Goal: Task Accomplishment & Management: Manage account settings

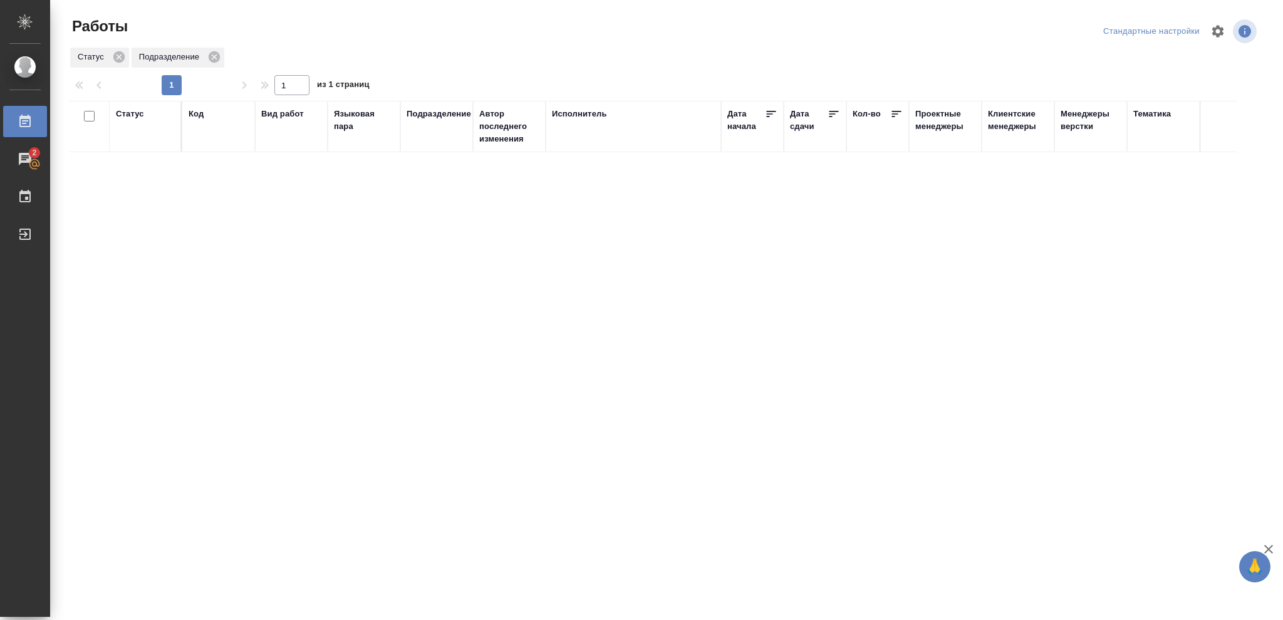
click at [135, 115] on div "Статус" at bounding box center [130, 114] width 28 height 13
click at [141, 147] on icon at bounding box center [139, 145] width 4 height 4
click at [139, 145] on icon at bounding box center [139, 142] width 9 height 9
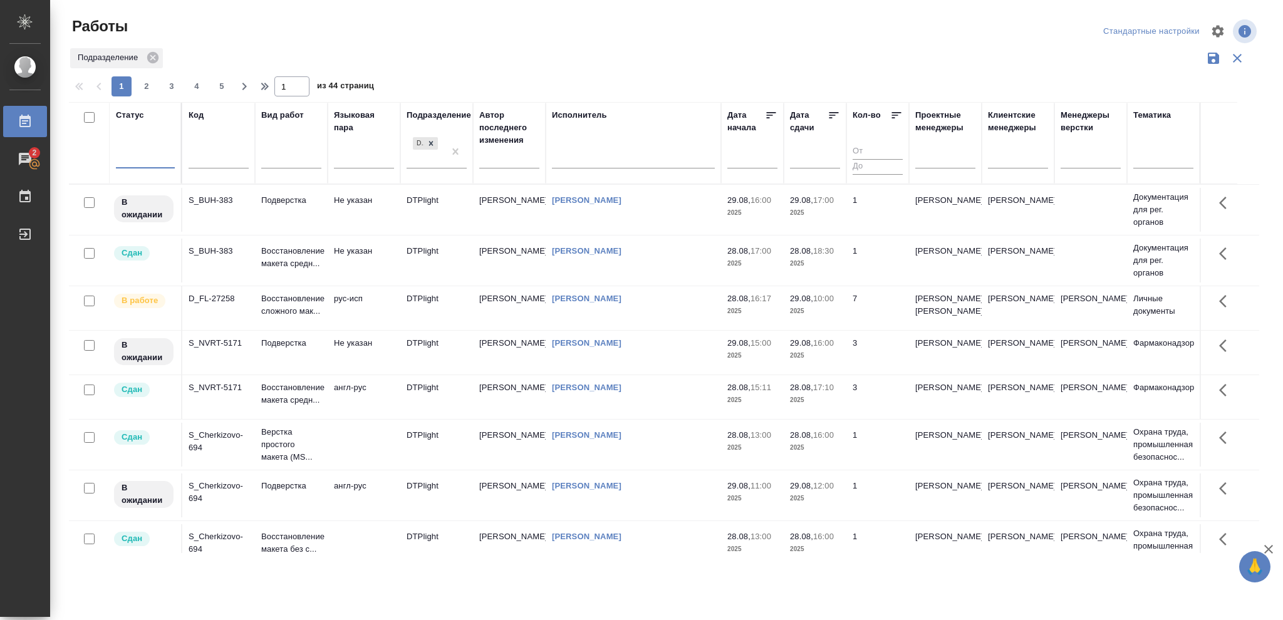
click at [138, 157] on div at bounding box center [145, 156] width 59 height 18
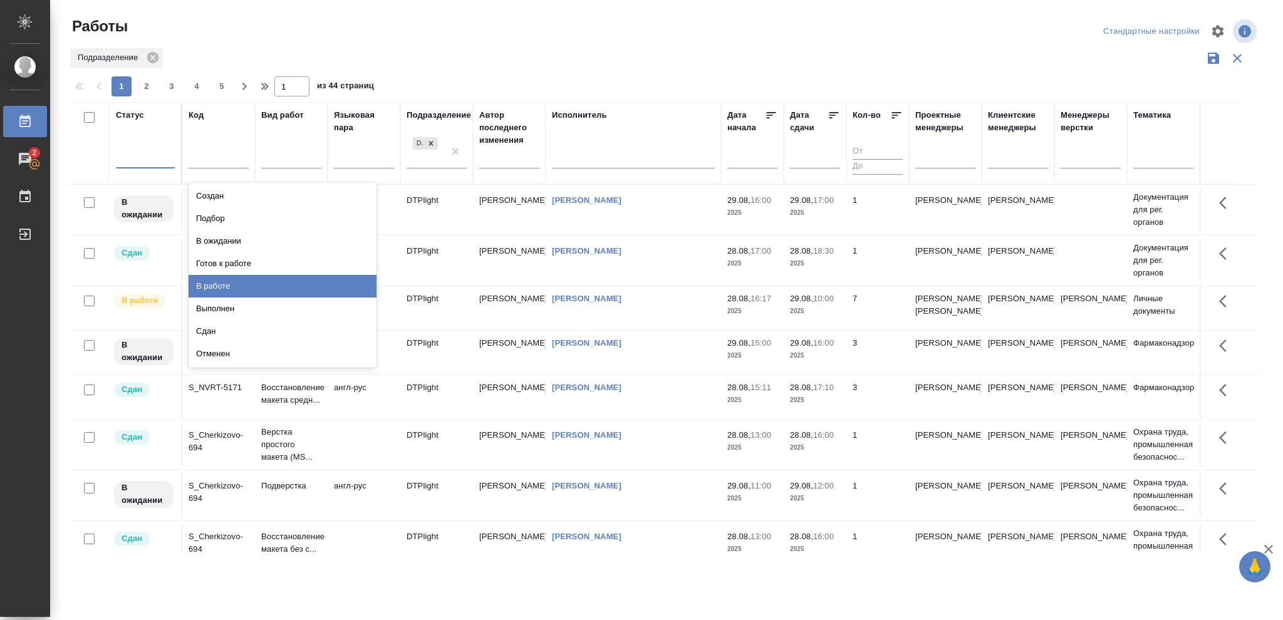
click at [219, 285] on div "В работе" at bounding box center [283, 286] width 188 height 23
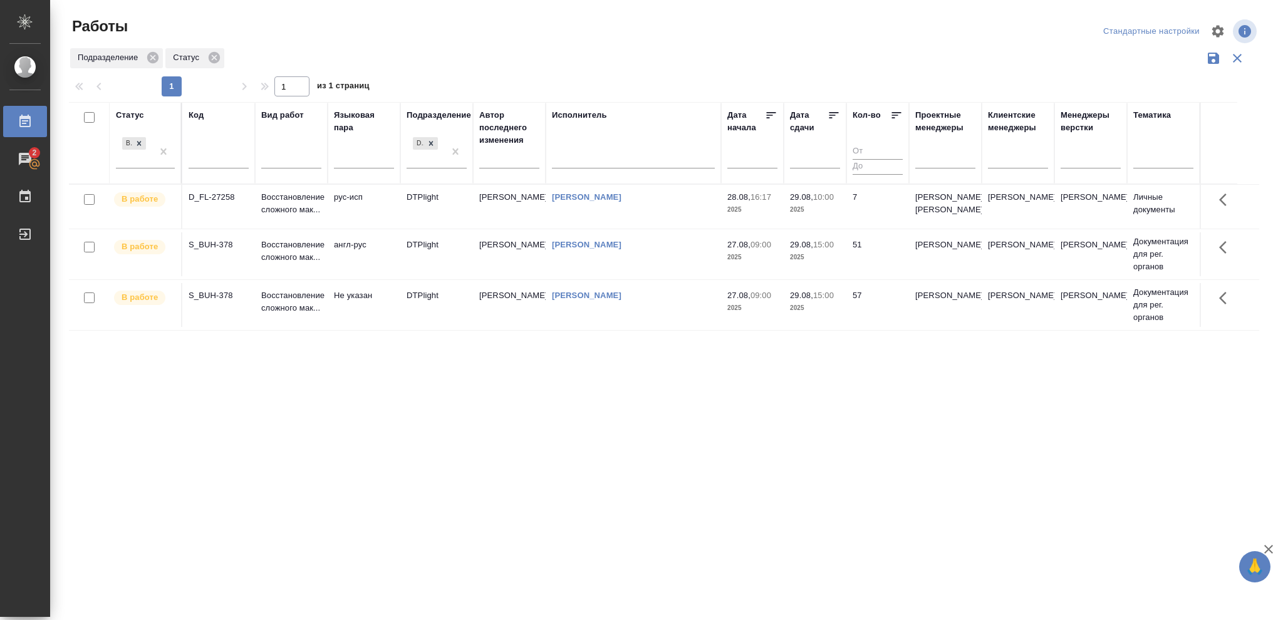
click at [823, 216] on p "2025" at bounding box center [815, 210] width 50 height 13
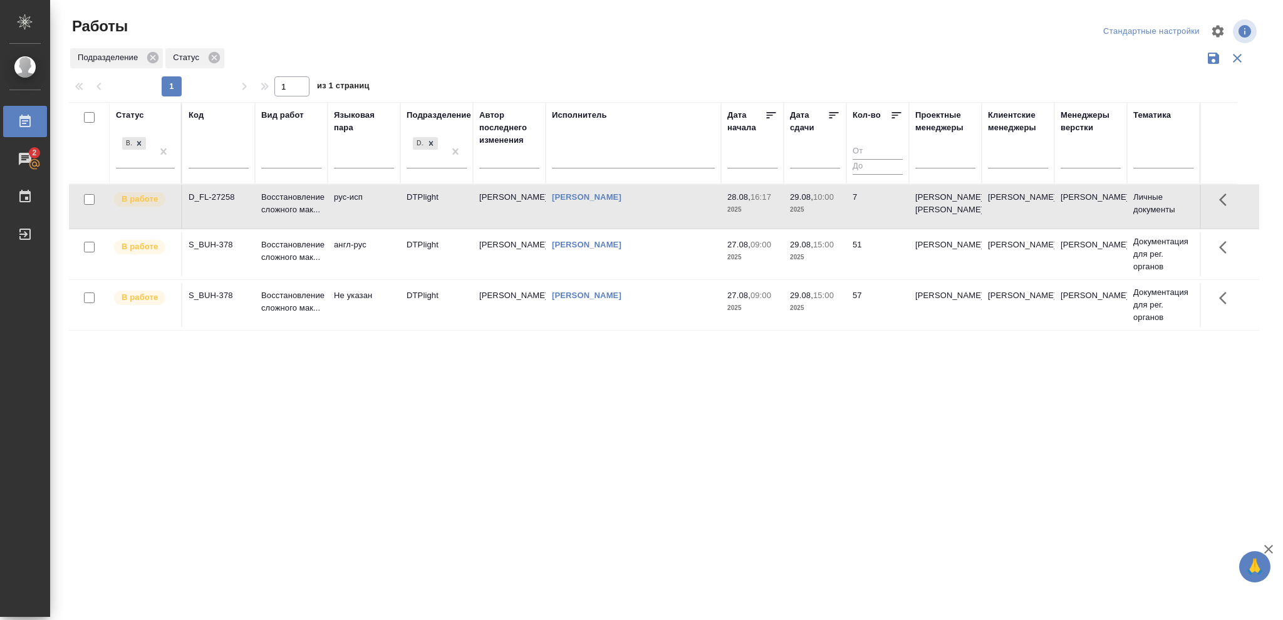
click at [823, 216] on p "2025" at bounding box center [815, 210] width 50 height 13
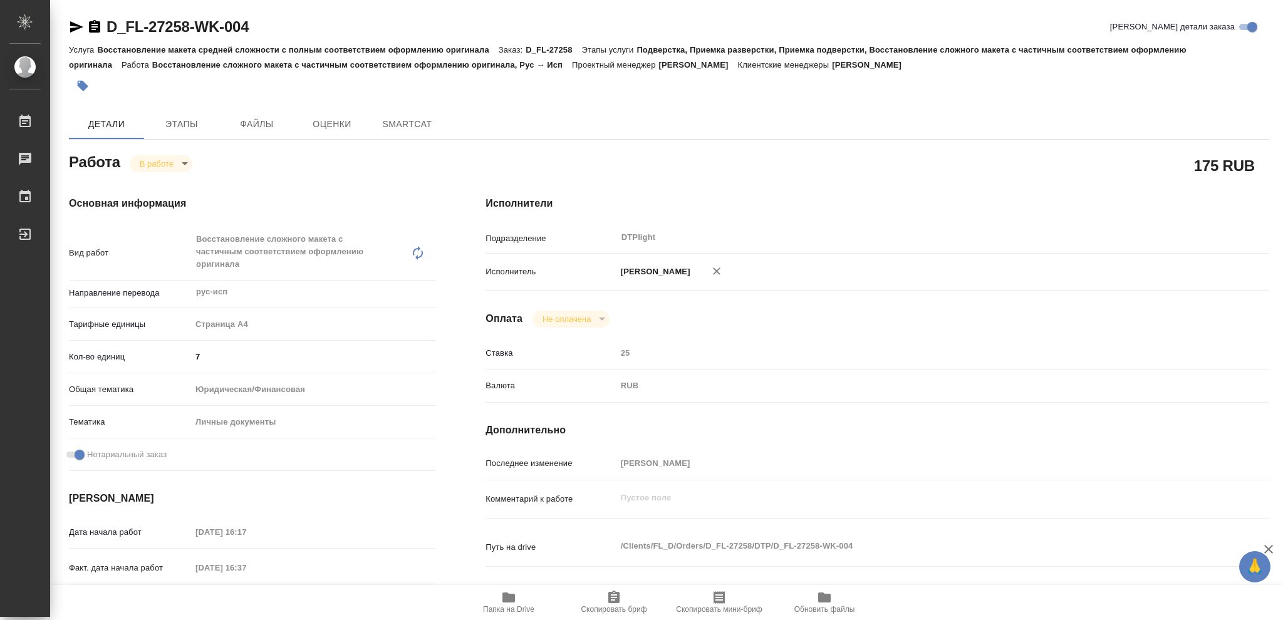
type textarea "x"
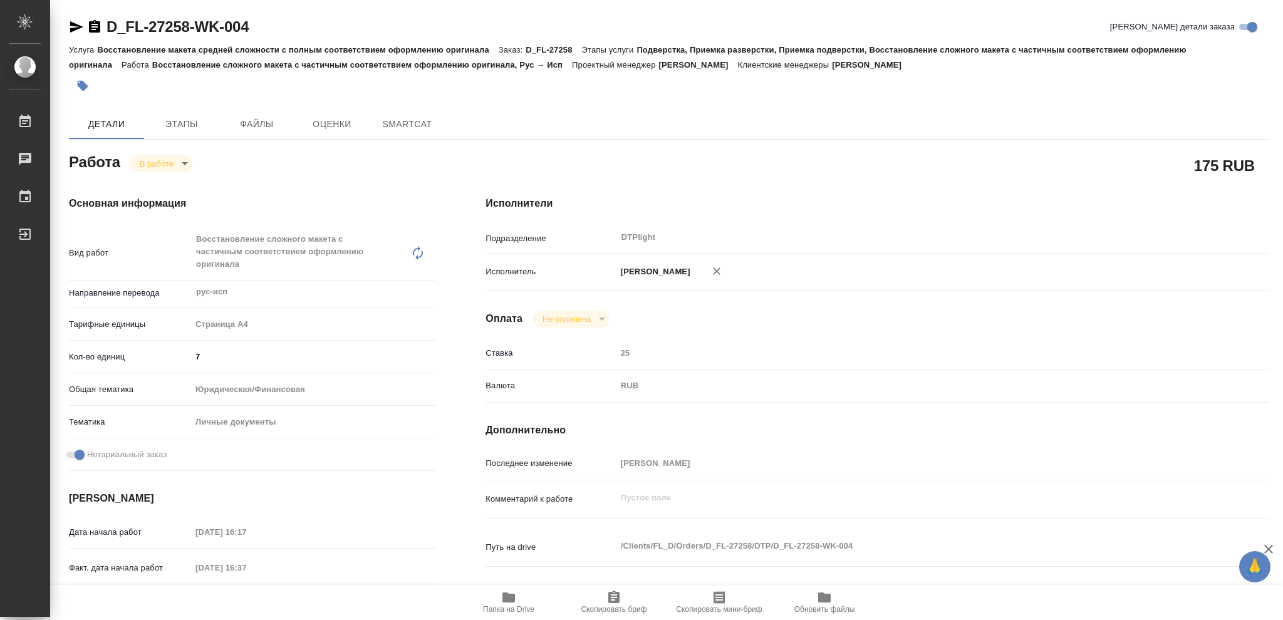
type textarea "x"
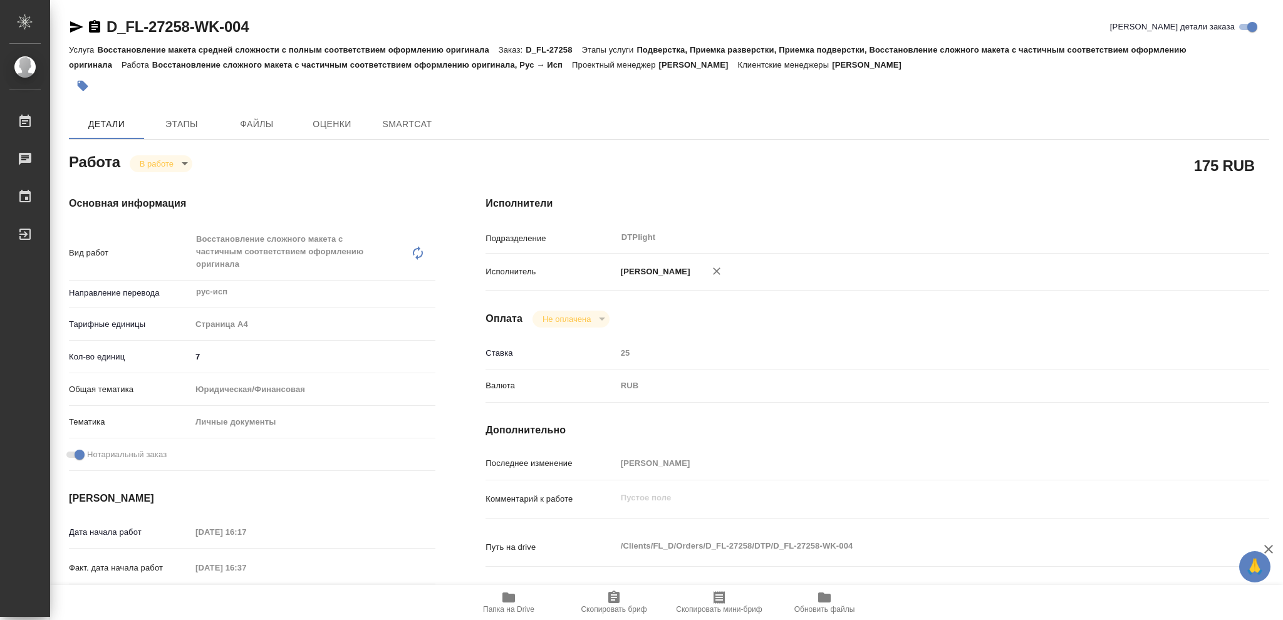
type textarea "x"
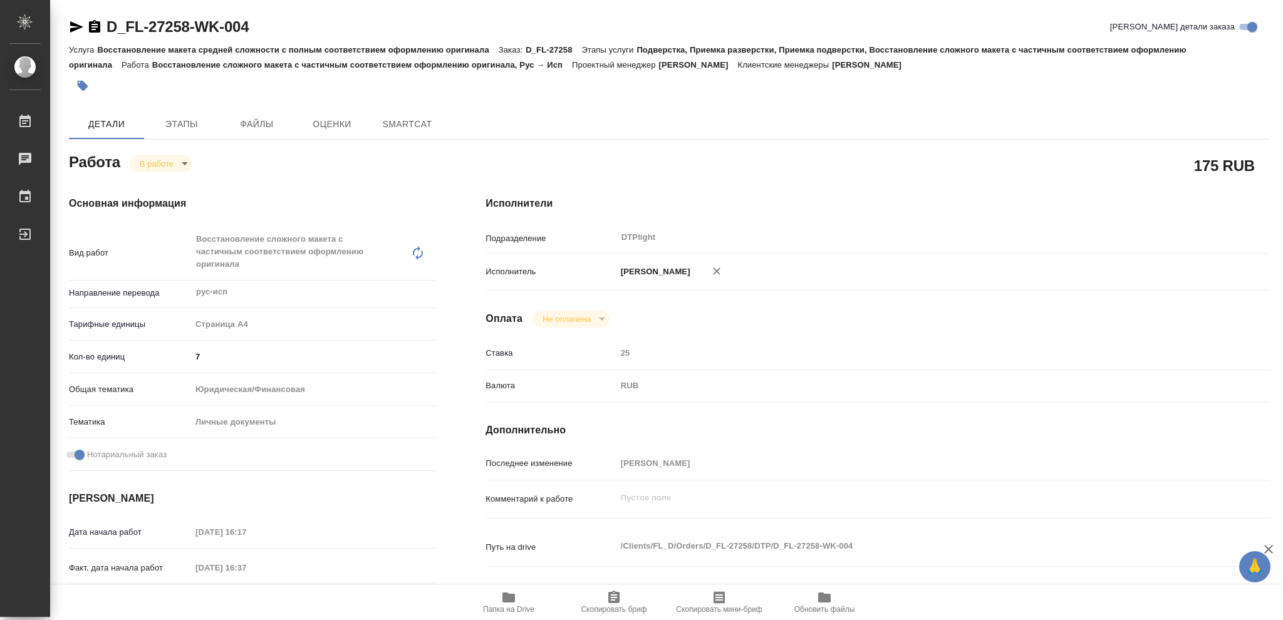
type textarea "x"
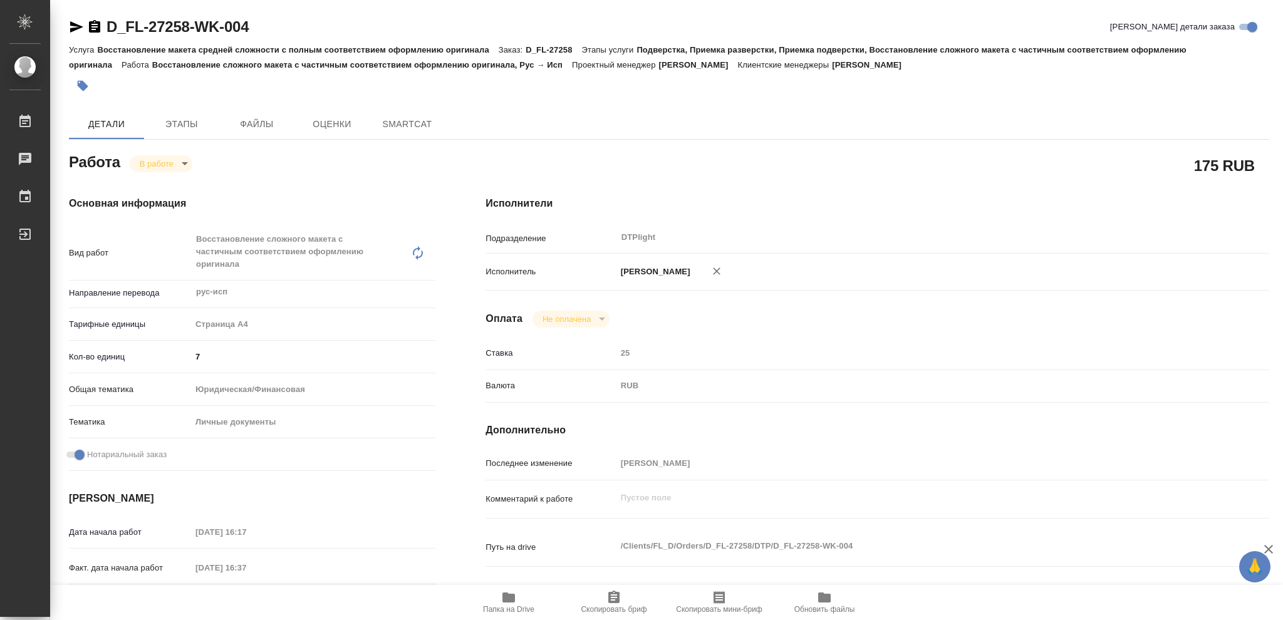
type textarea "x"
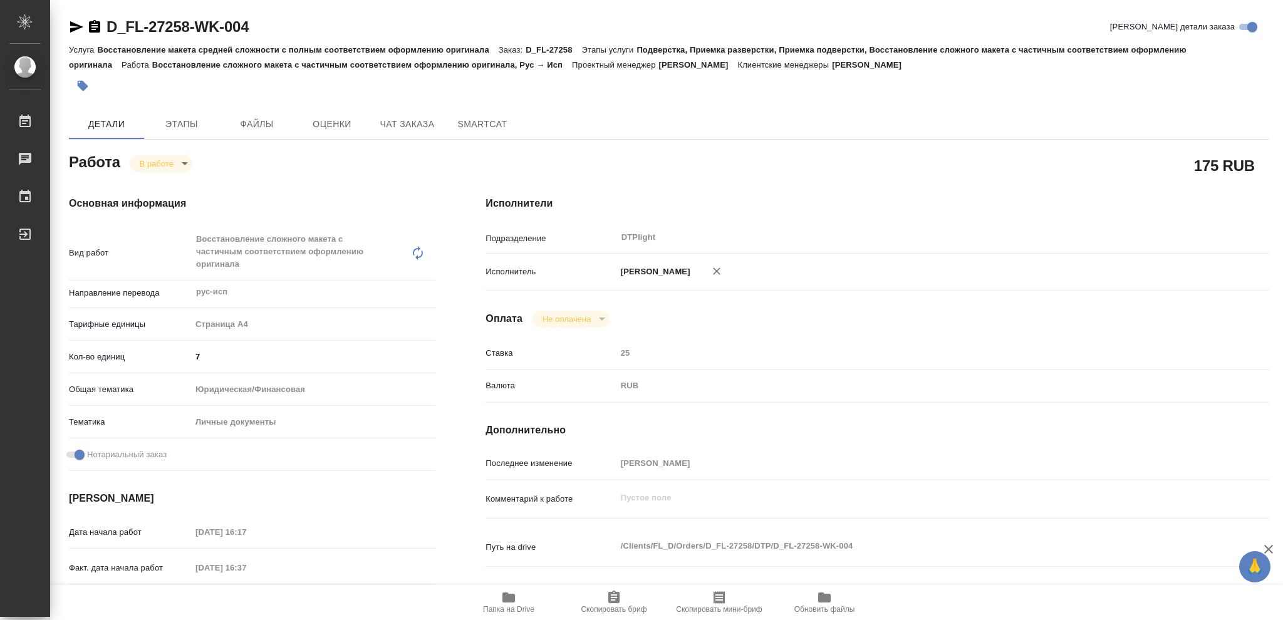
type textarea "x"
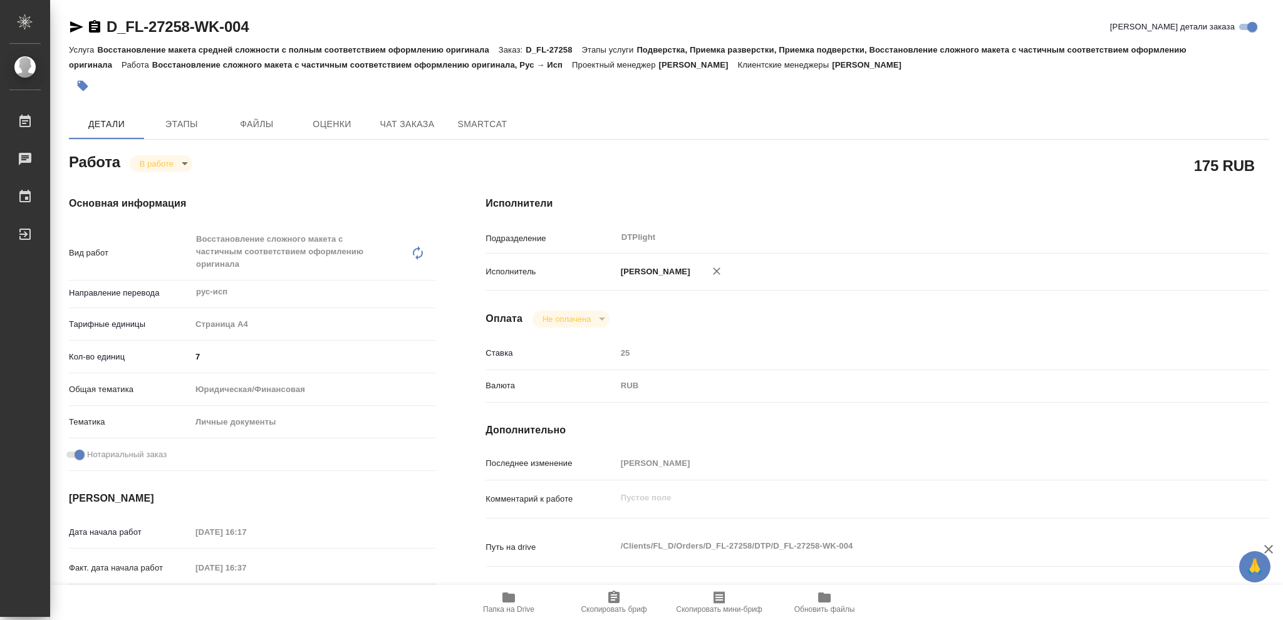
type textarea "x"
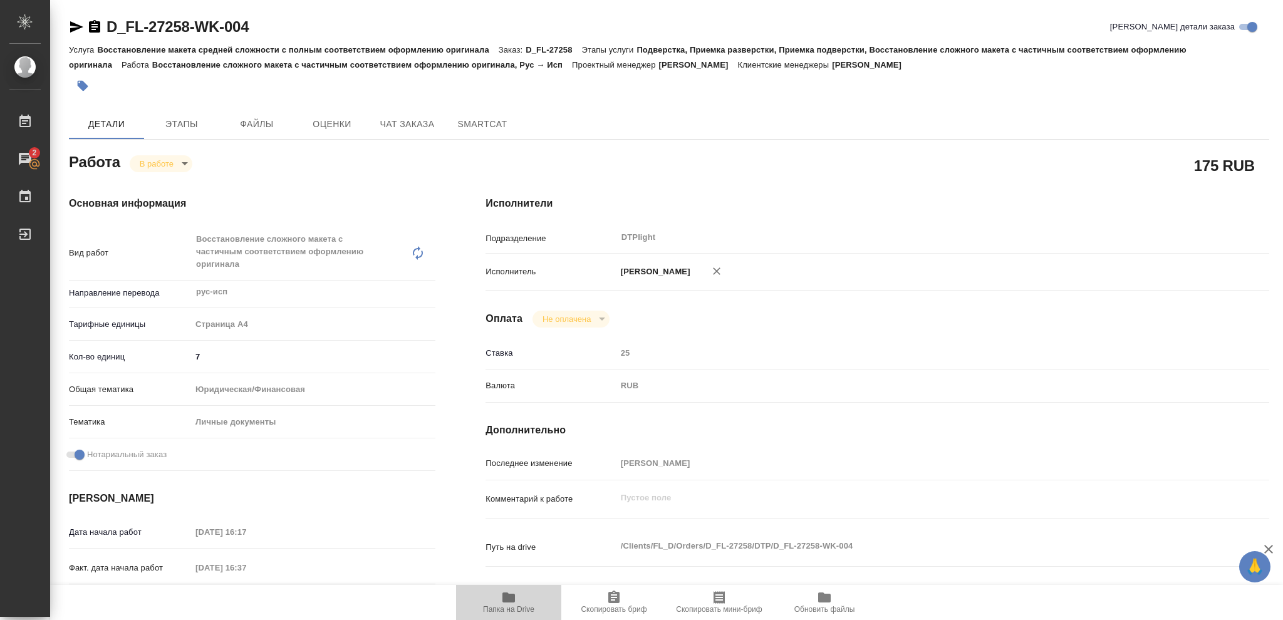
click at [509, 598] on icon "button" at bounding box center [508, 598] width 13 height 10
type textarea "x"
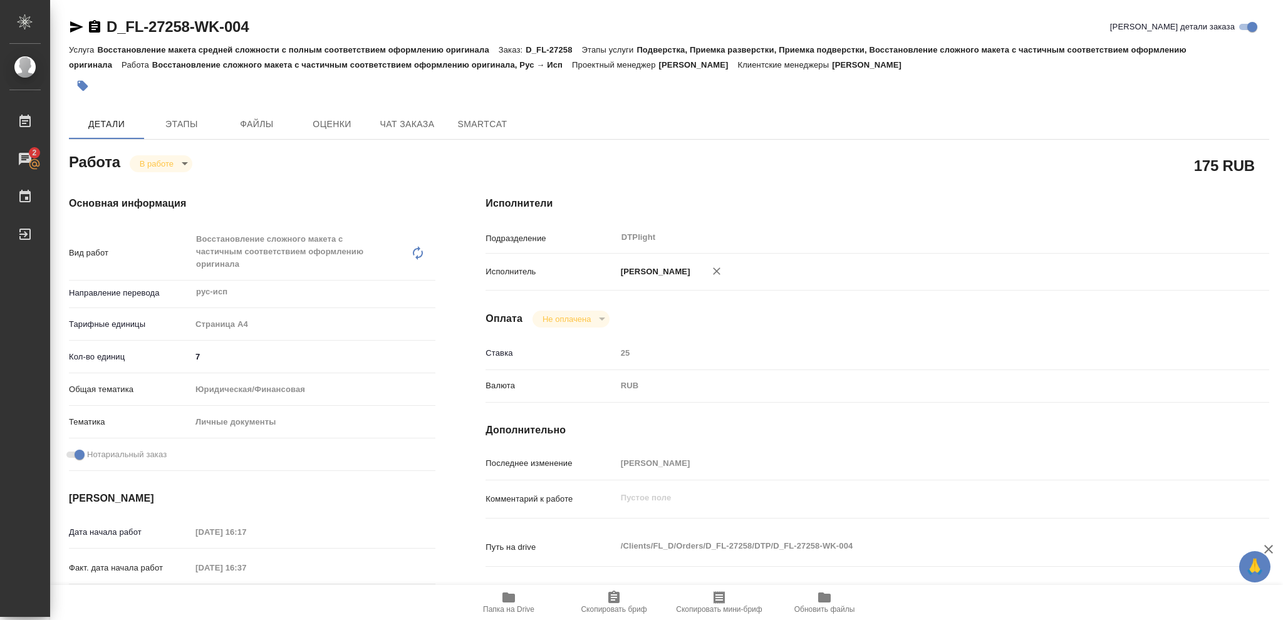
type textarea "x"
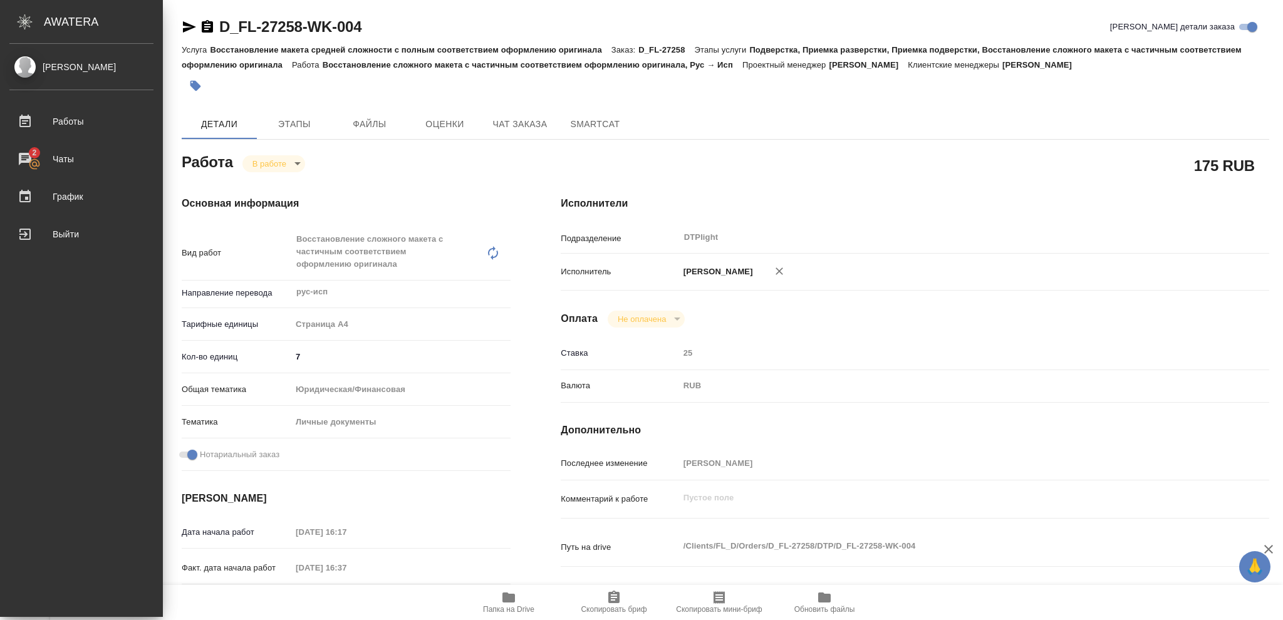
type textarea "x"
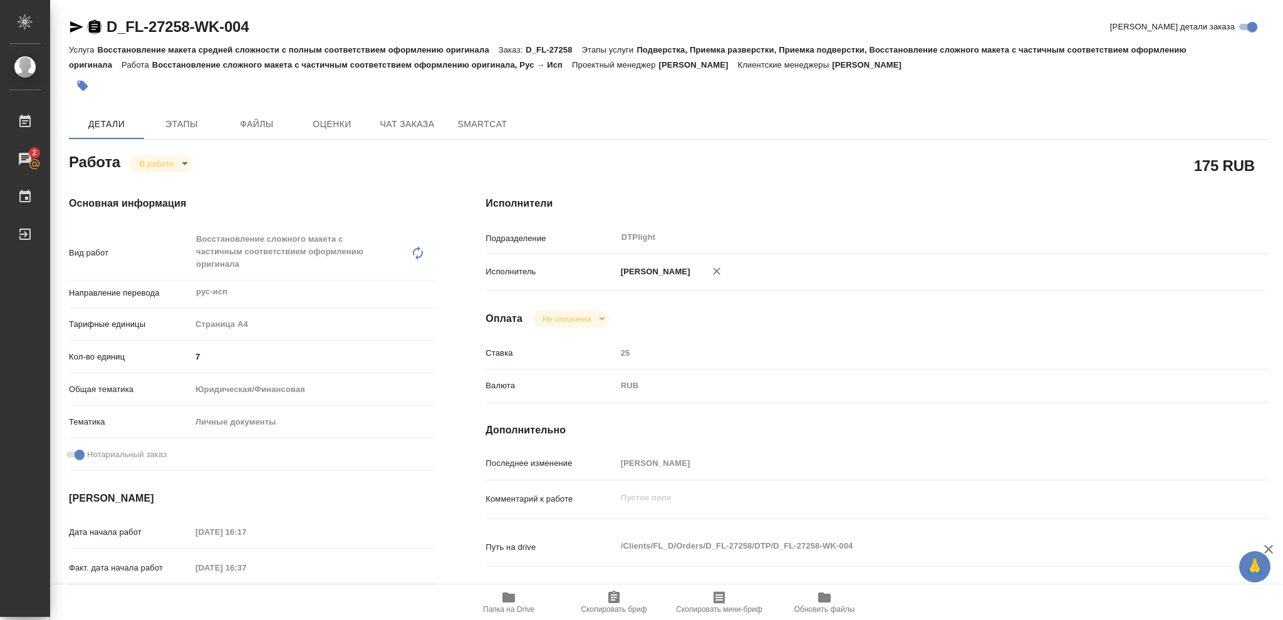
click at [93, 27] on icon "button" at bounding box center [94, 26] width 15 height 15
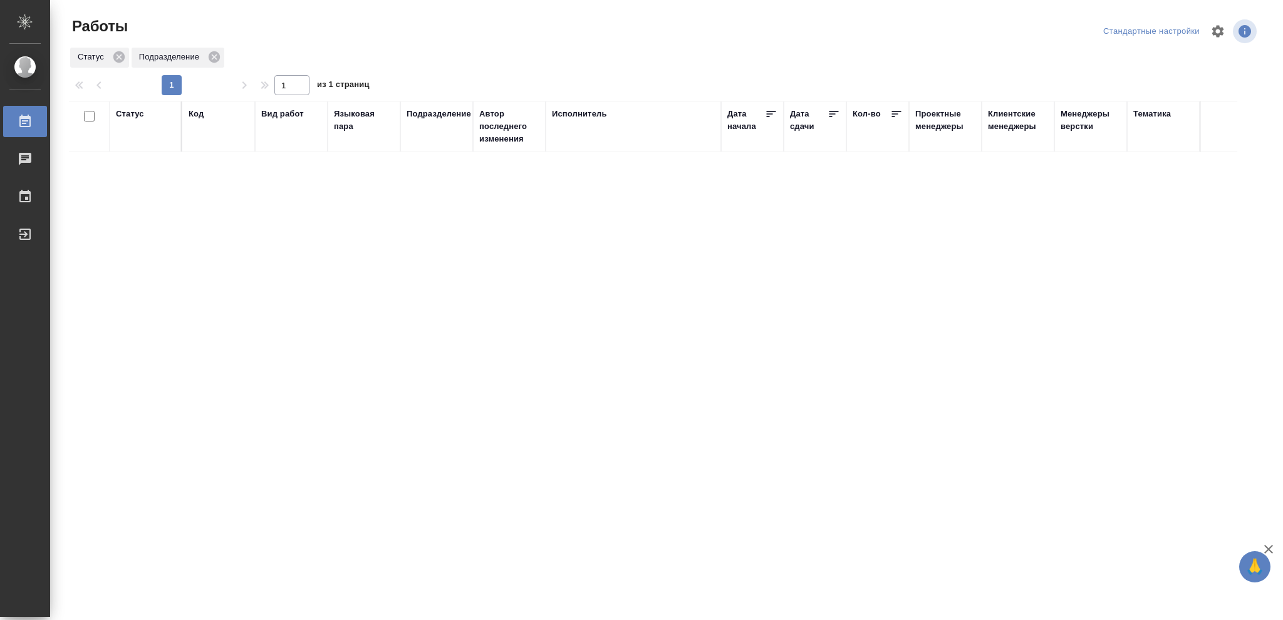
click at [137, 116] on div "Статус" at bounding box center [130, 114] width 28 height 13
click at [140, 145] on icon at bounding box center [139, 145] width 4 height 4
click at [140, 145] on icon at bounding box center [139, 142] width 4 height 4
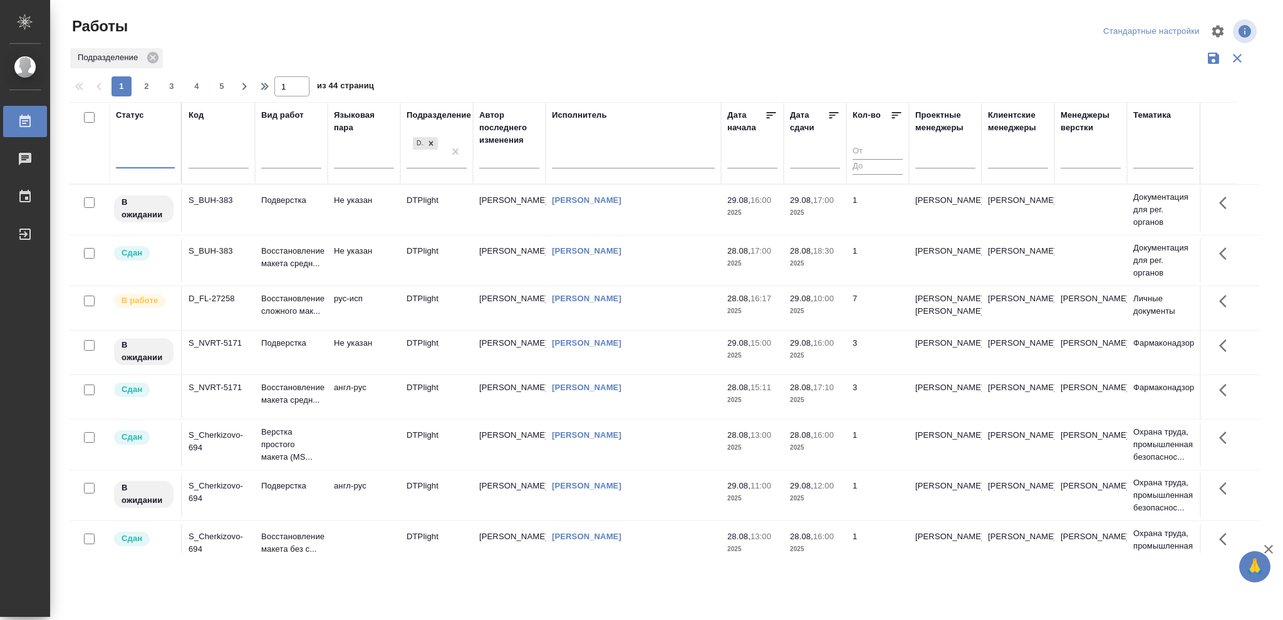
click at [139, 153] on div at bounding box center [145, 156] width 59 height 18
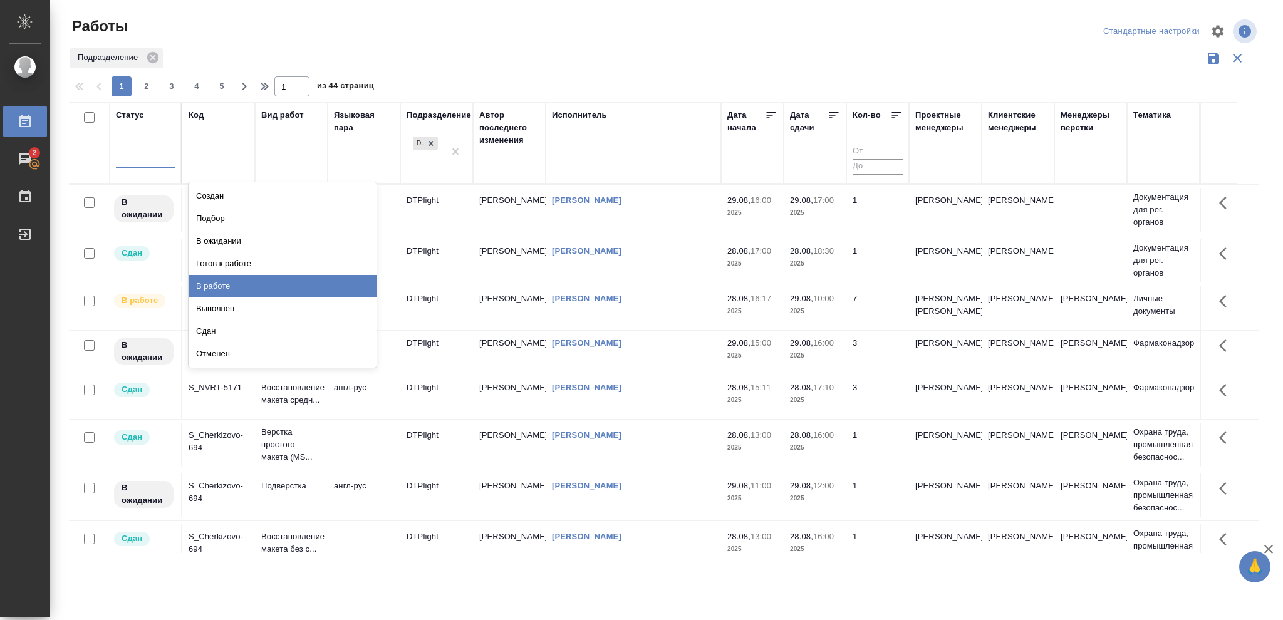
click at [205, 284] on div "В работе" at bounding box center [283, 286] width 188 height 23
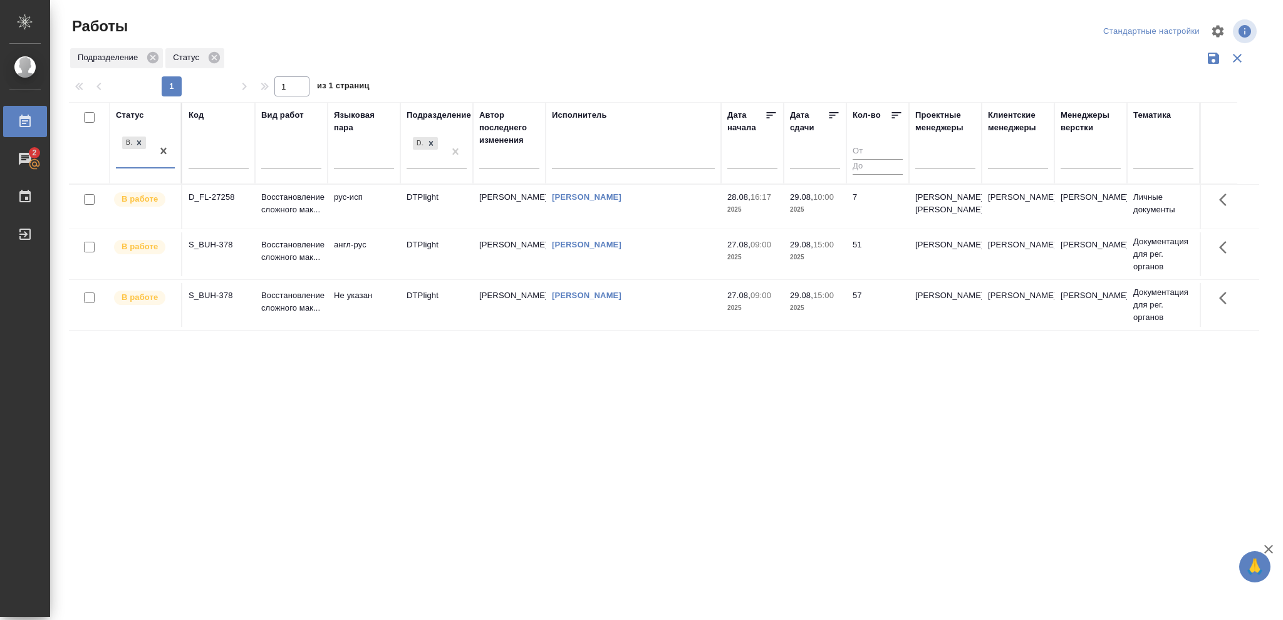
click at [772, 214] on p "2025" at bounding box center [752, 210] width 50 height 13
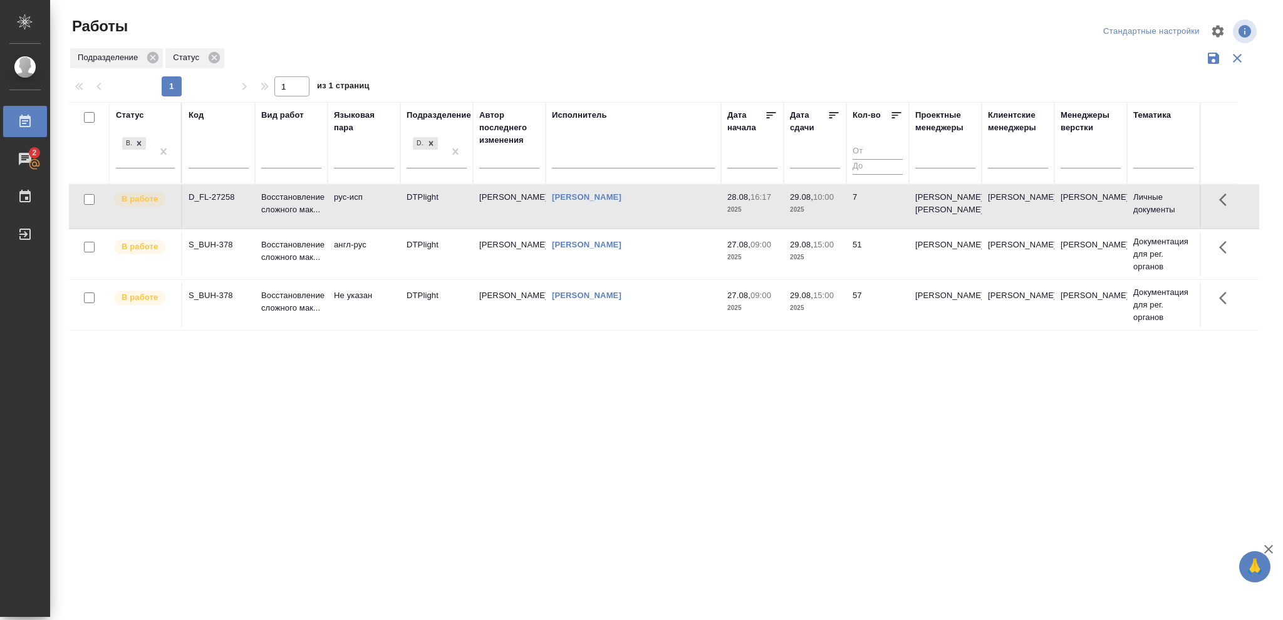
click at [772, 214] on p "2025" at bounding box center [752, 210] width 50 height 13
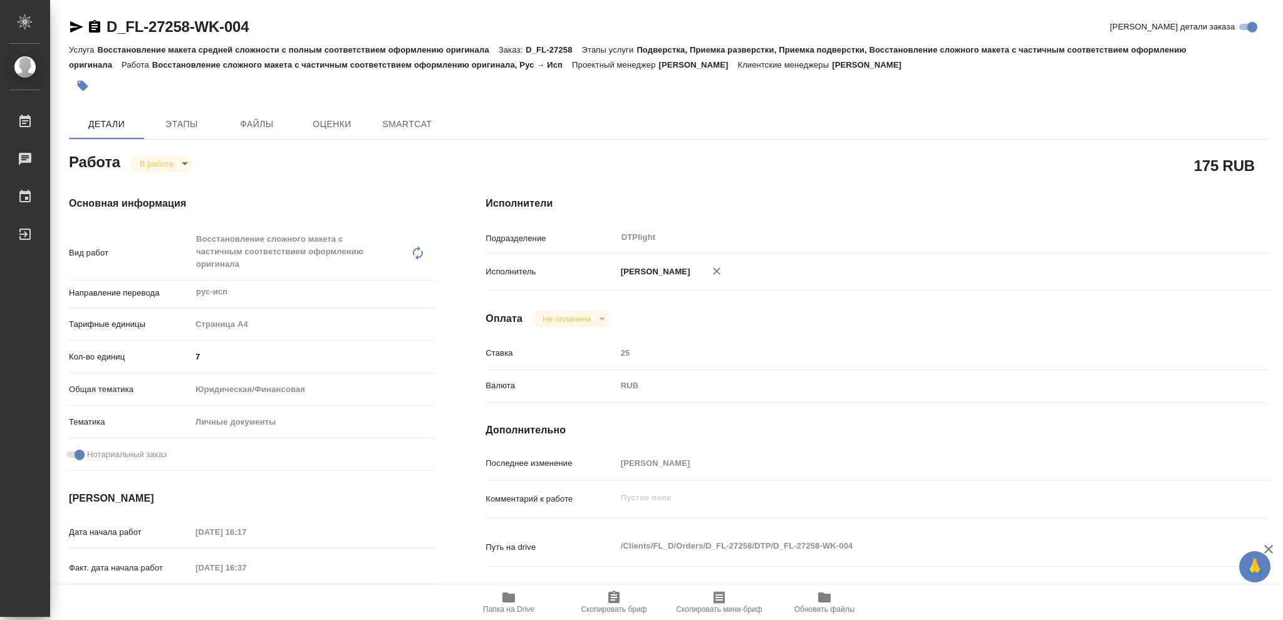
type textarea "x"
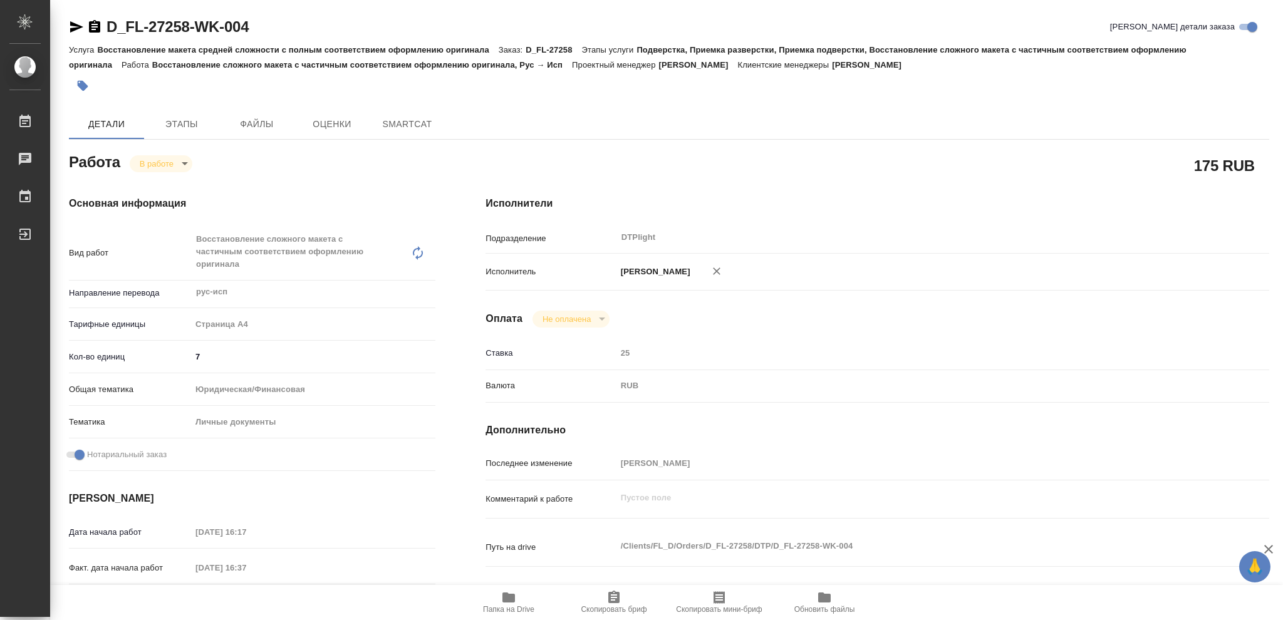
type textarea "x"
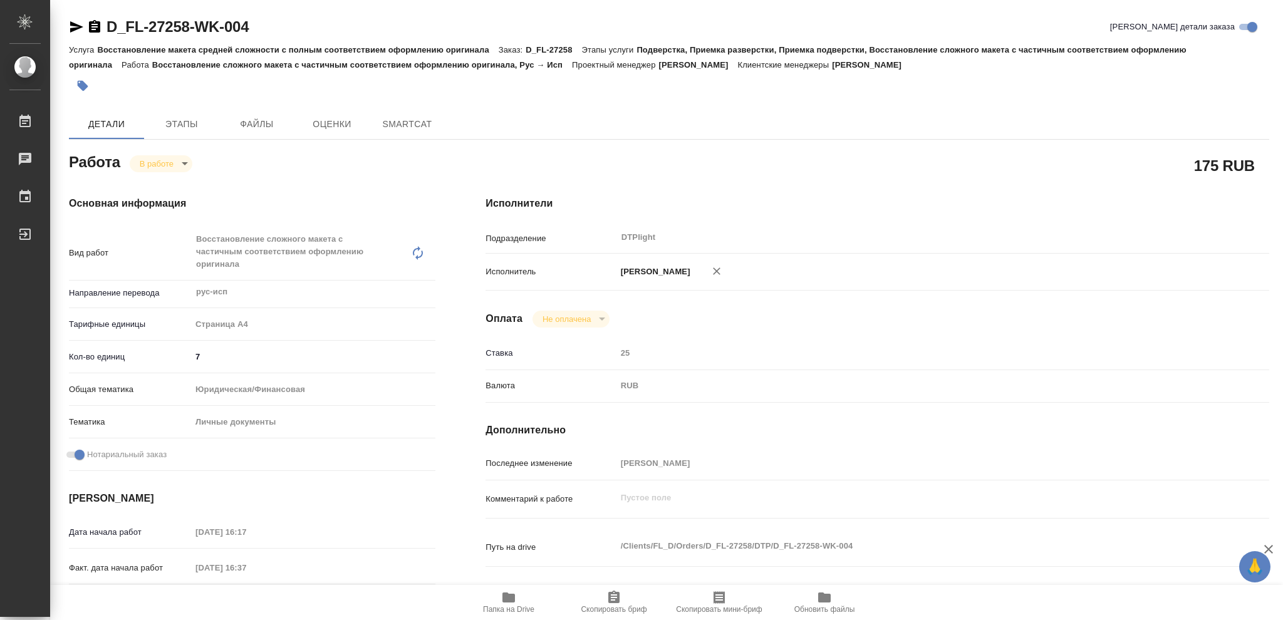
type textarea "x"
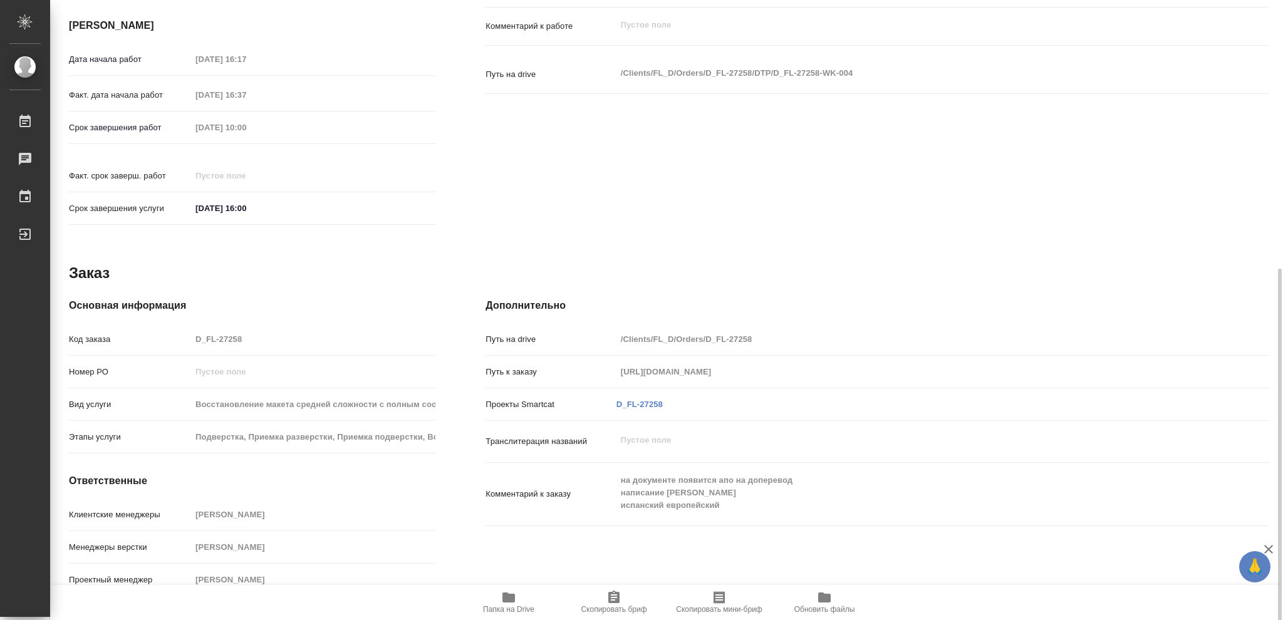
type textarea "x"
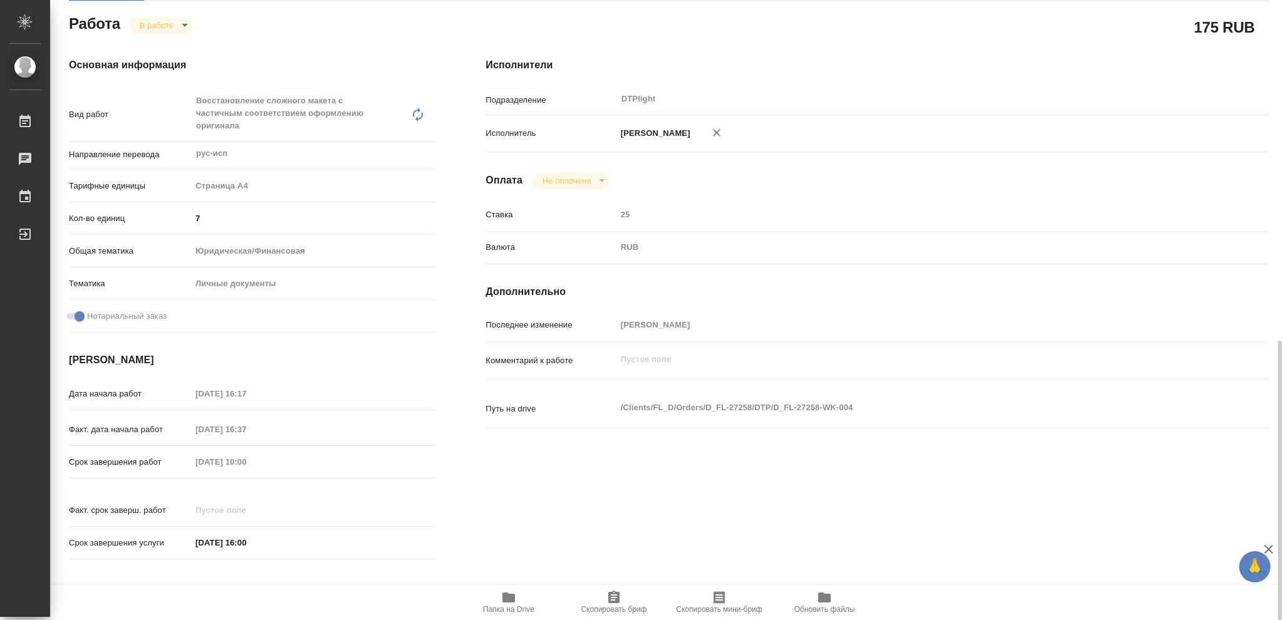
scroll to position [55, 0]
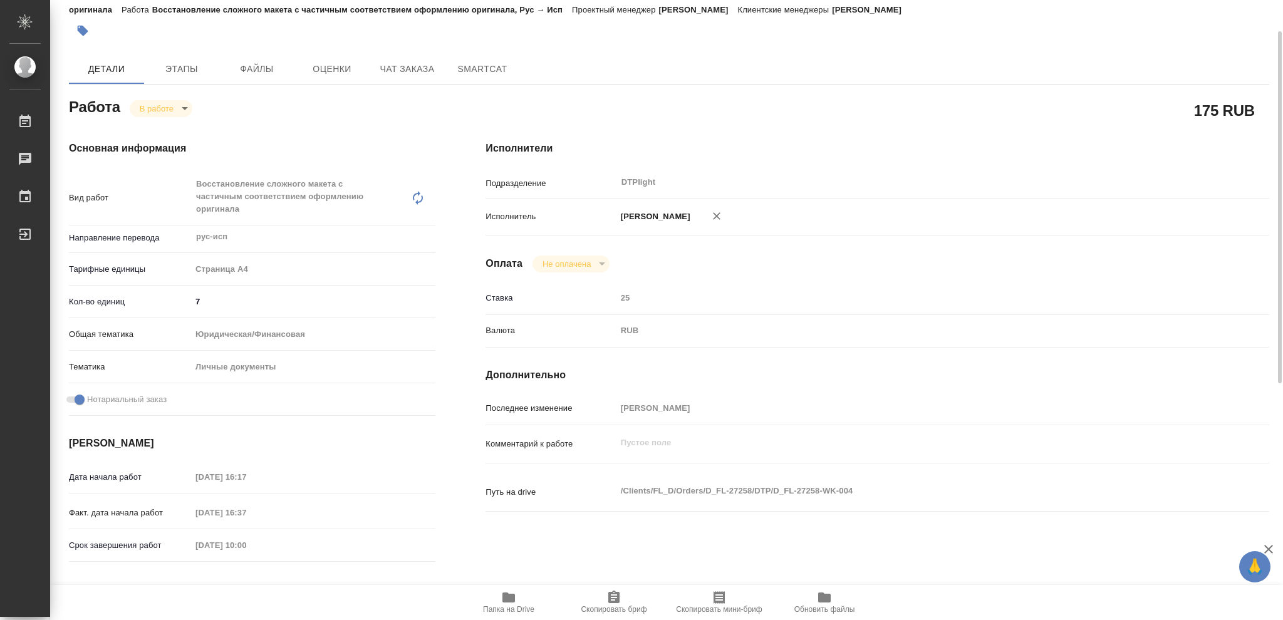
type textarea "x"
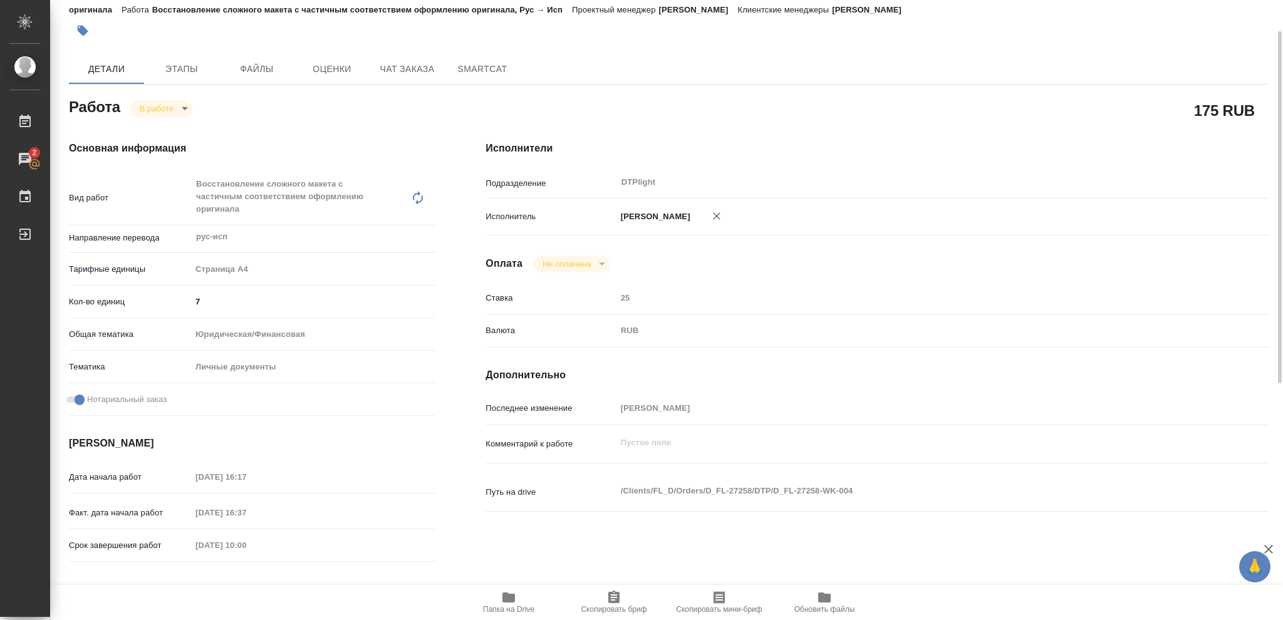
click at [183, 108] on body "🙏 .cls-1 fill:#fff; AWATERA [PERSON_NAME] 2 Чаты График Выйти D_FL-27258-WK-004…" at bounding box center [641, 310] width 1283 height 620
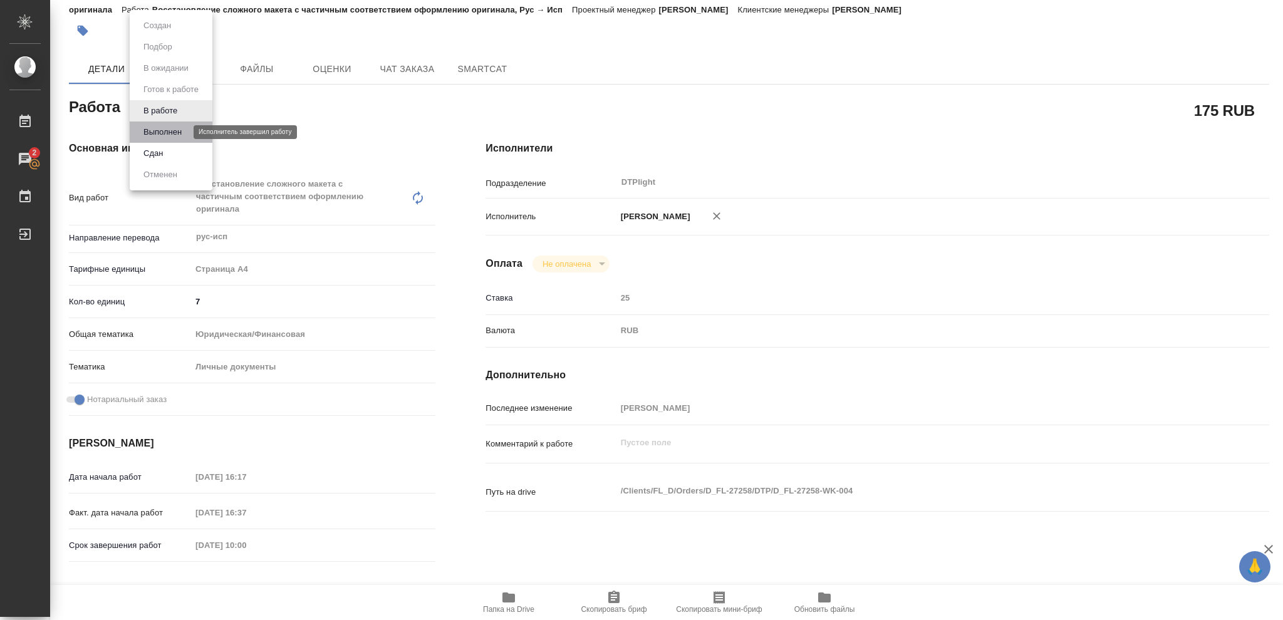
click at [170, 128] on button "Выполнен" at bounding box center [163, 132] width 46 height 14
type textarea "x"
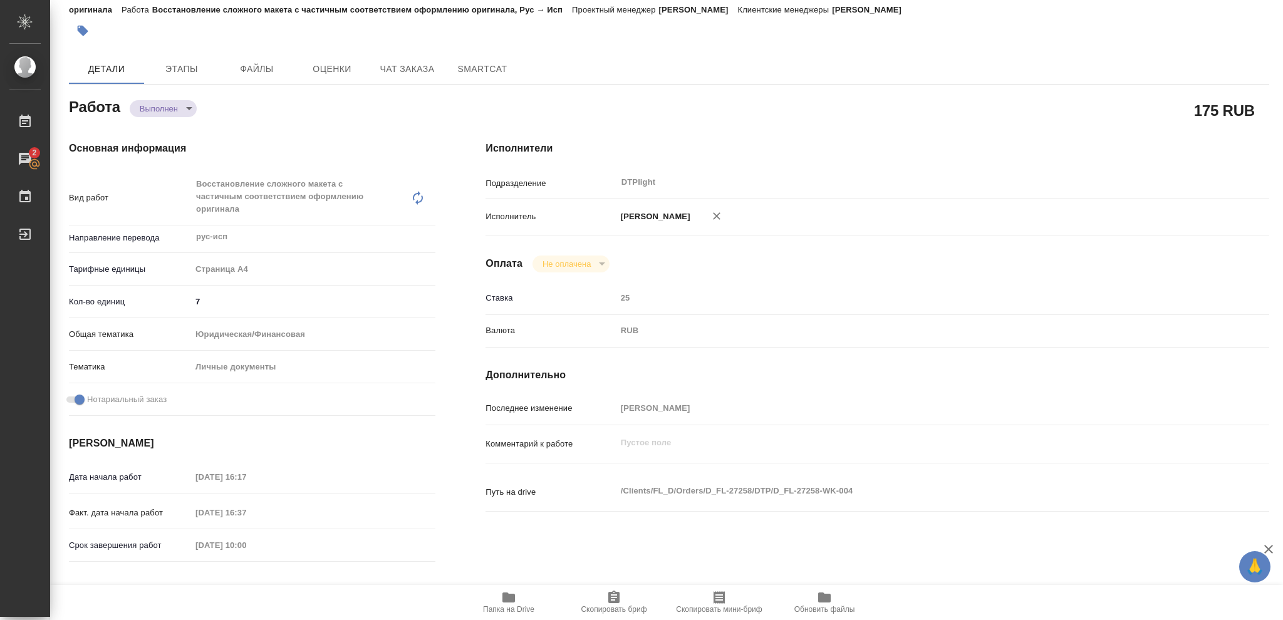
type textarea "x"
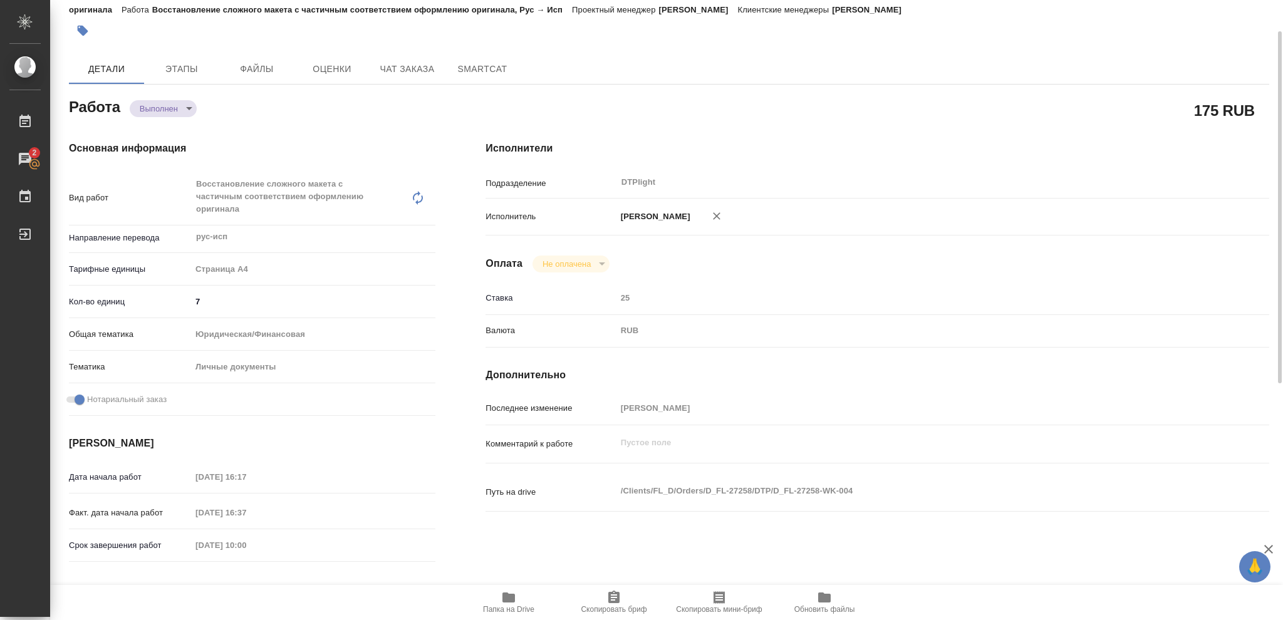
type textarea "x"
click at [507, 599] on icon "button" at bounding box center [508, 598] width 13 height 10
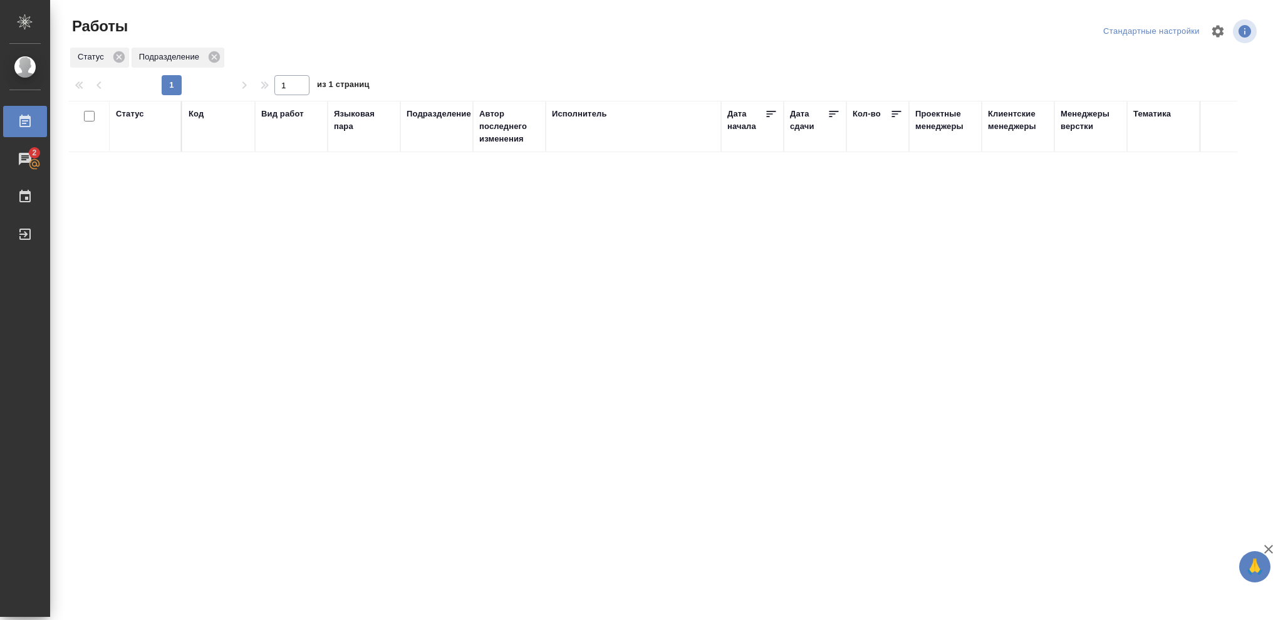
click at [134, 117] on div "Статус" at bounding box center [130, 114] width 28 height 13
click at [137, 143] on icon at bounding box center [139, 146] width 9 height 9
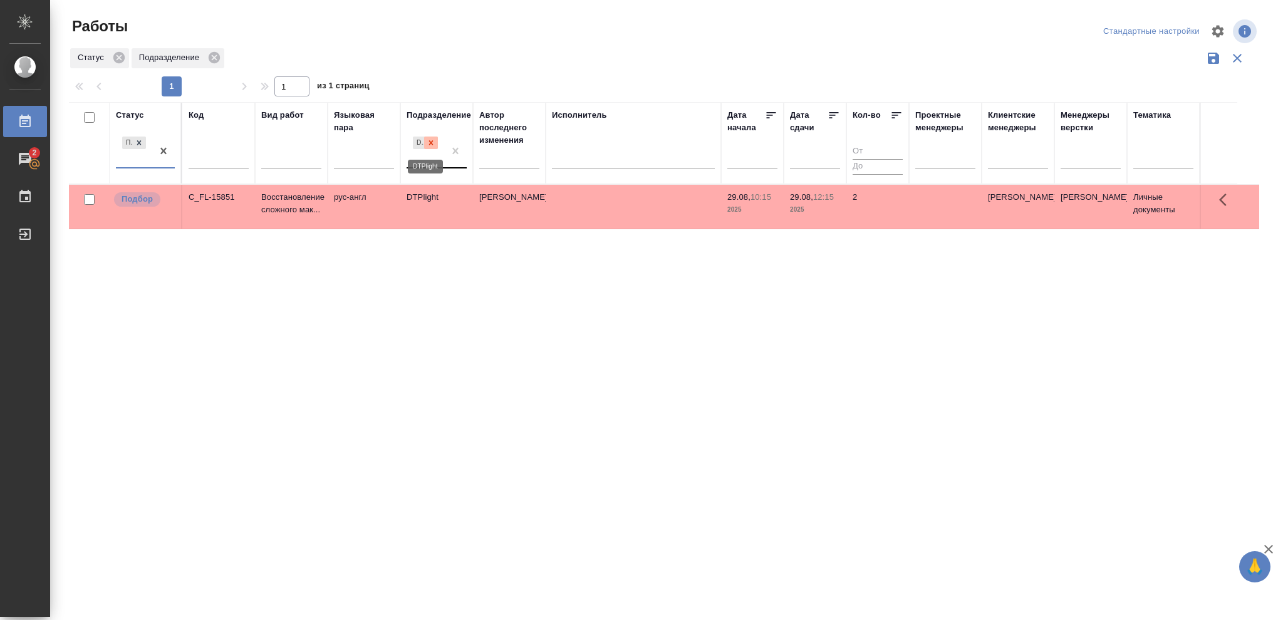
click at [431, 143] on icon at bounding box center [431, 142] width 4 height 4
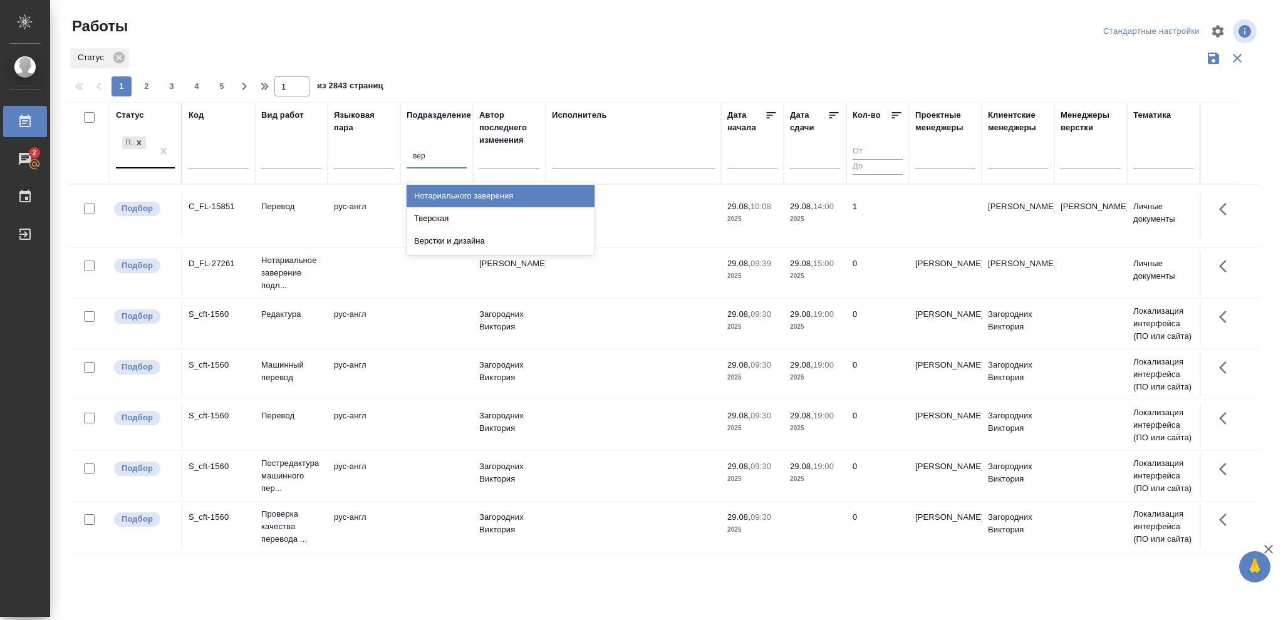
type input "верс"
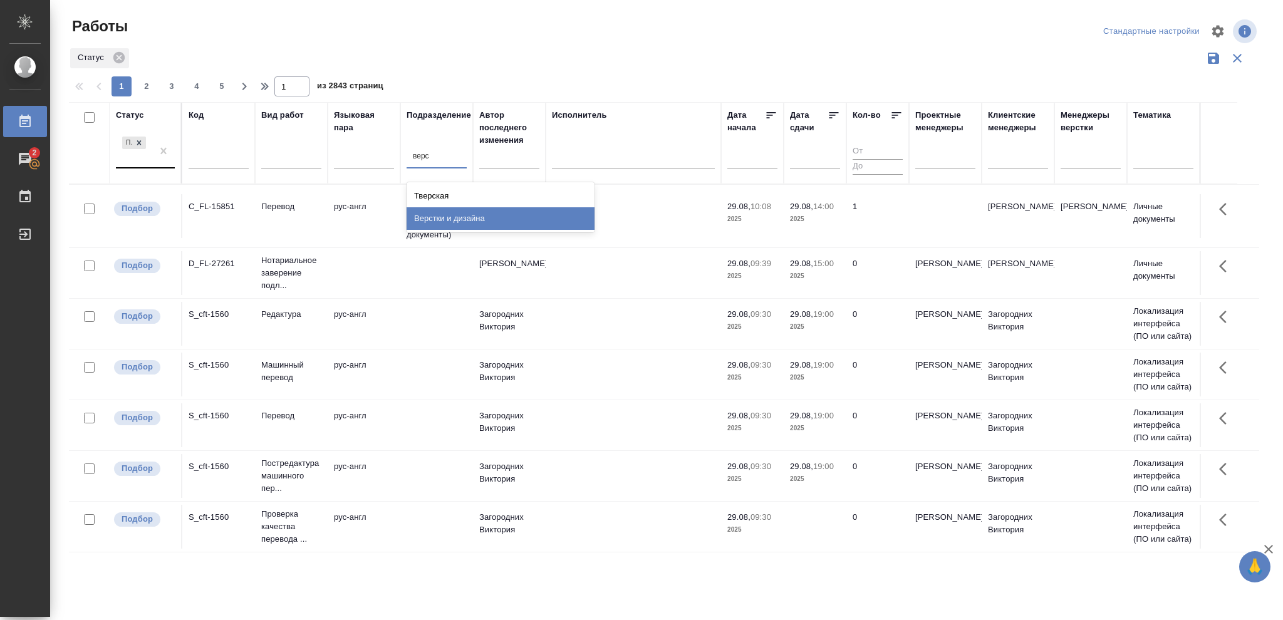
click at [458, 219] on div "Верстки и дизайна" at bounding box center [501, 218] width 188 height 23
